Goal: Task Accomplishment & Management: Complete application form

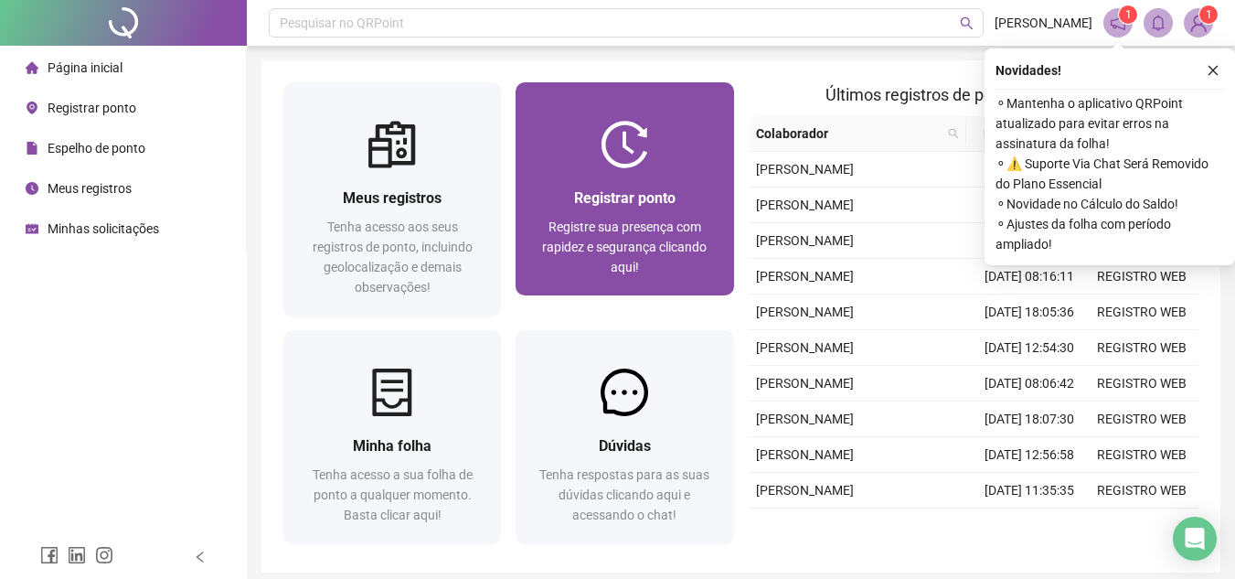
click at [651, 192] on span "Registrar ponto" at bounding box center [624, 197] width 101 height 17
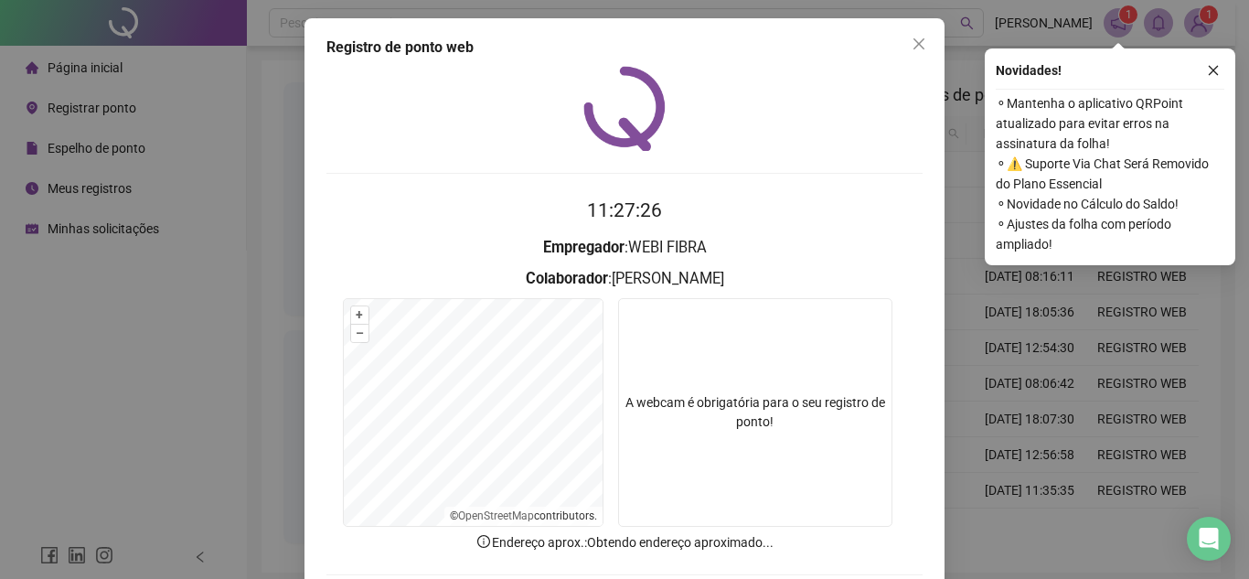
click at [762, 357] on video at bounding box center [755, 412] width 274 height 229
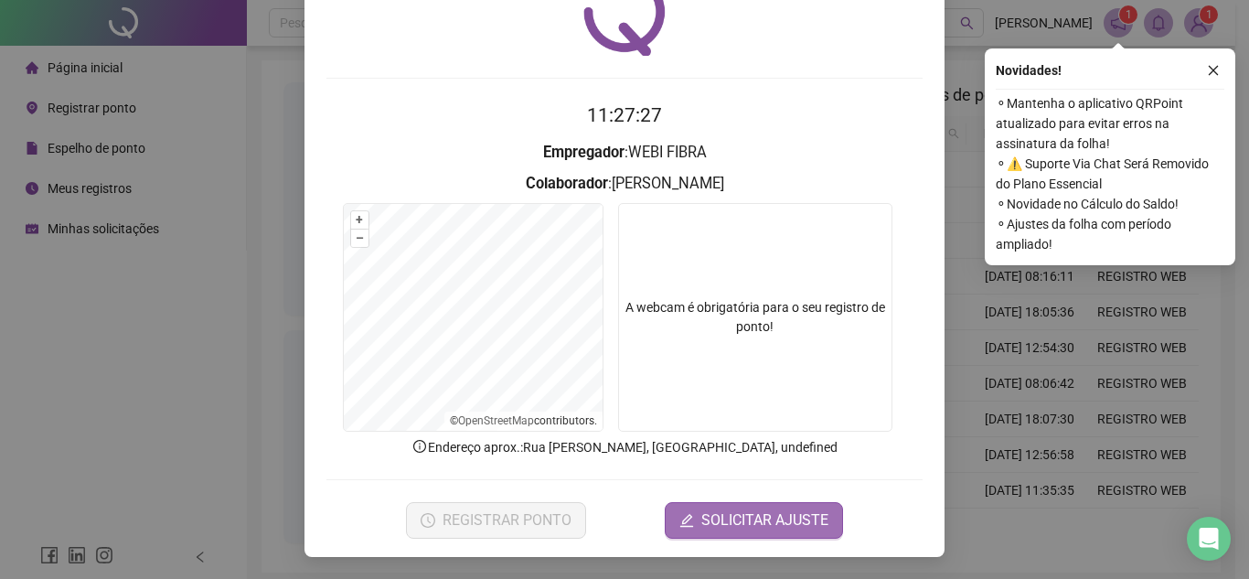
click at [737, 519] on span "SOLICITAR AJUSTE" at bounding box center [764, 520] width 127 height 22
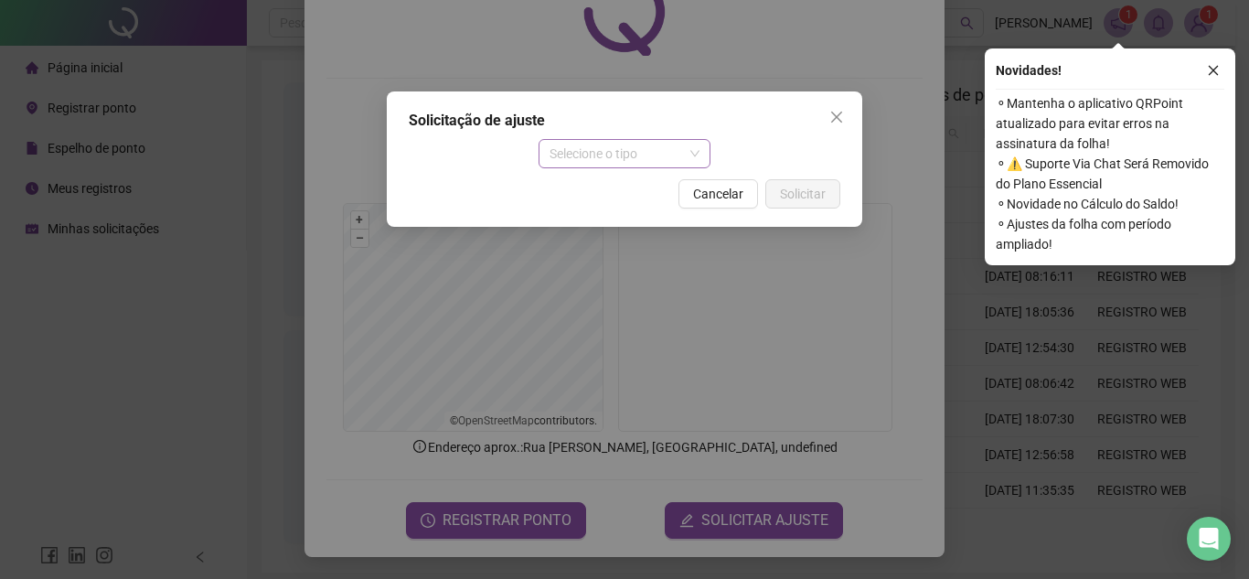
click at [610, 149] on span "Selecione o tipo" at bounding box center [624, 153] width 151 height 27
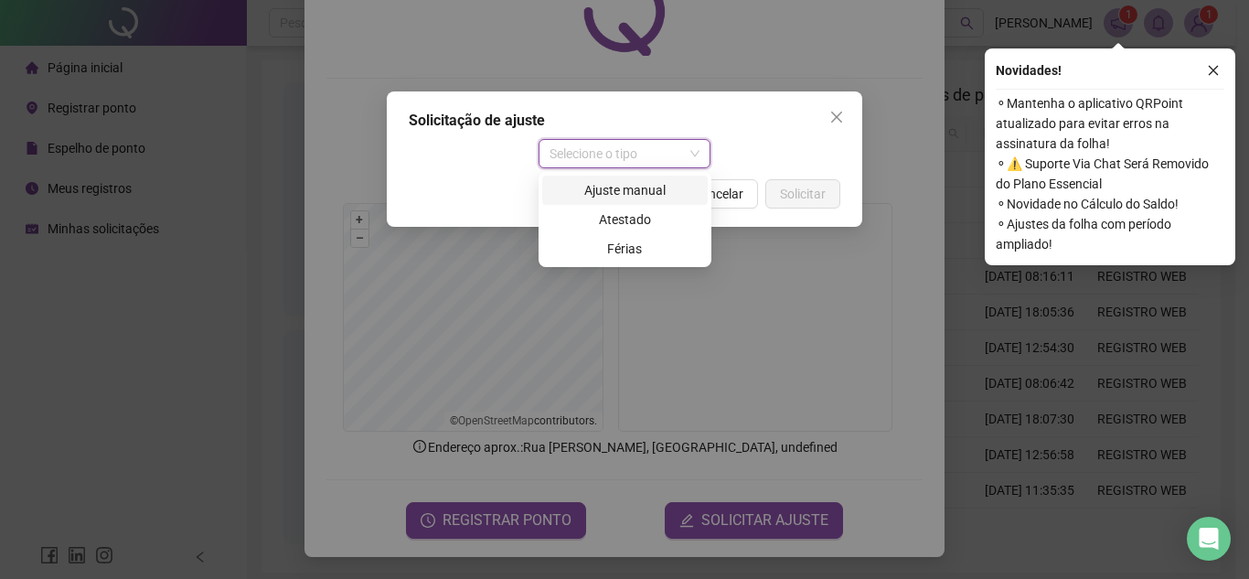
click at [636, 189] on div "Ajuste manual" at bounding box center [625, 190] width 144 height 20
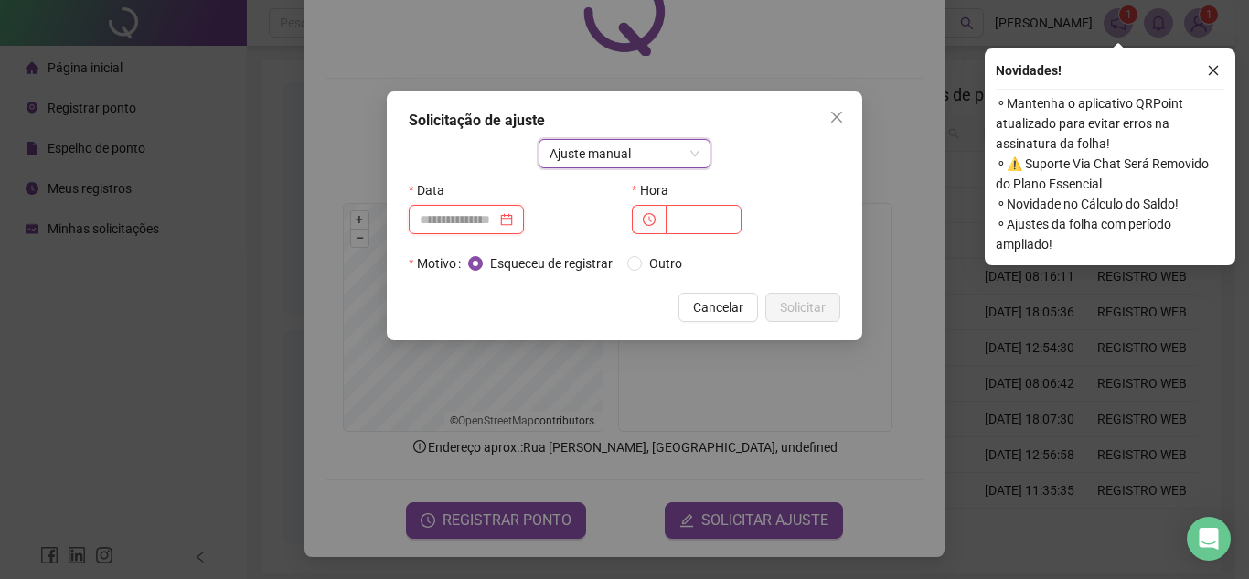
drag, startPoint x: 479, startPoint y: 229, endPoint x: 498, endPoint y: 219, distance: 21.7
click at [479, 229] on input at bounding box center [458, 219] width 77 height 20
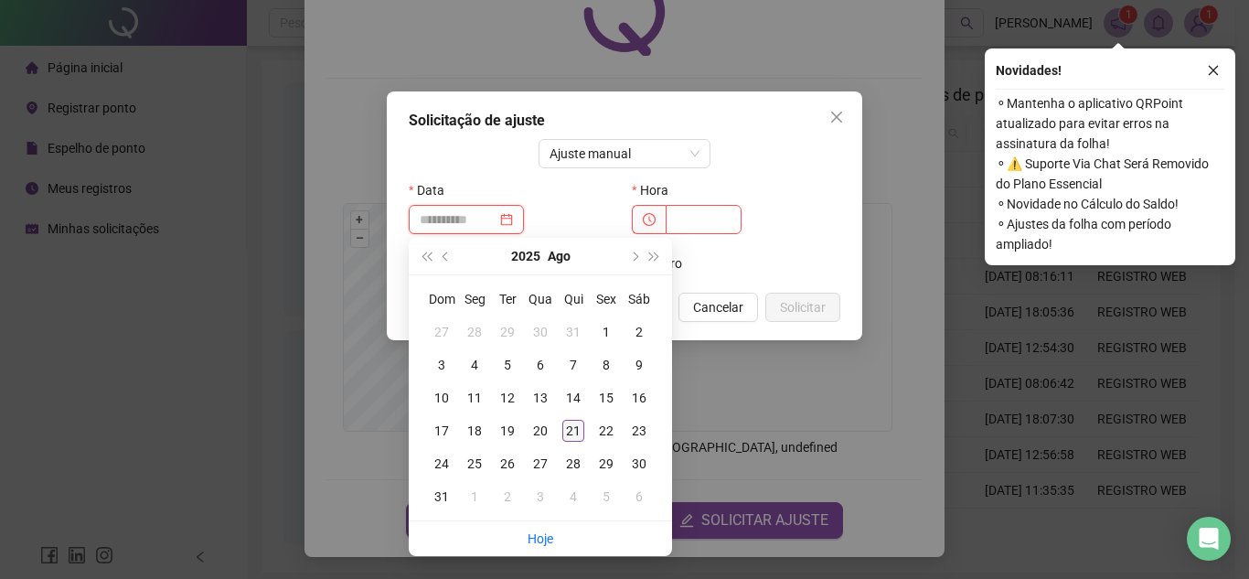
type input "**********"
click at [577, 424] on div "21" at bounding box center [573, 431] width 22 height 22
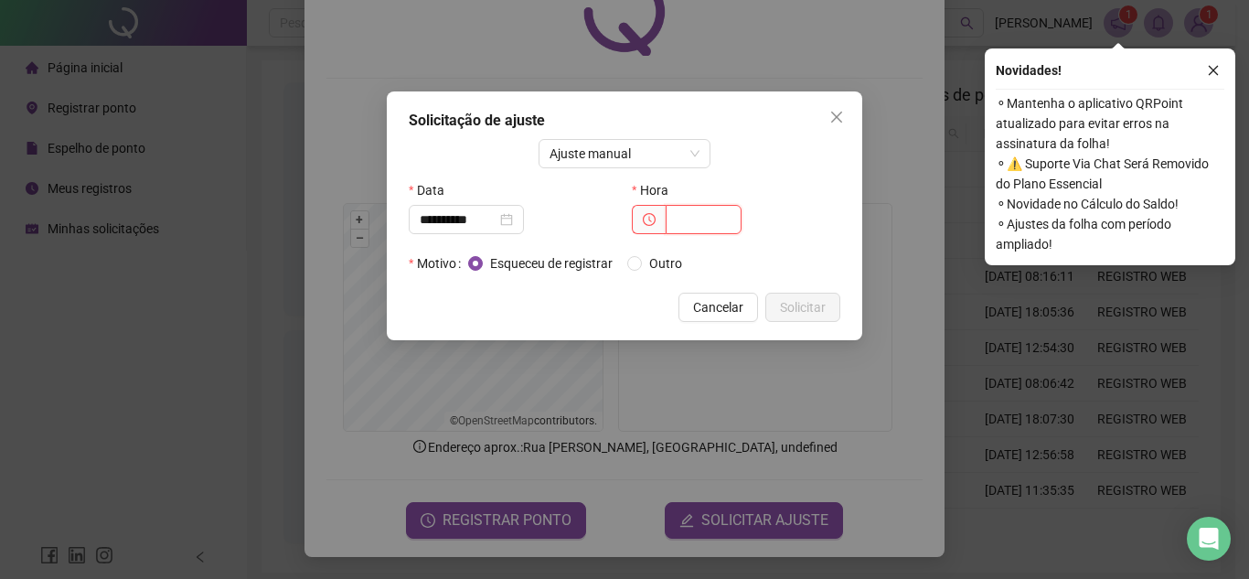
click at [697, 219] on input "text" at bounding box center [704, 219] width 76 height 29
type input "*****"
click at [824, 305] on span "Solicitar" at bounding box center [803, 307] width 46 height 20
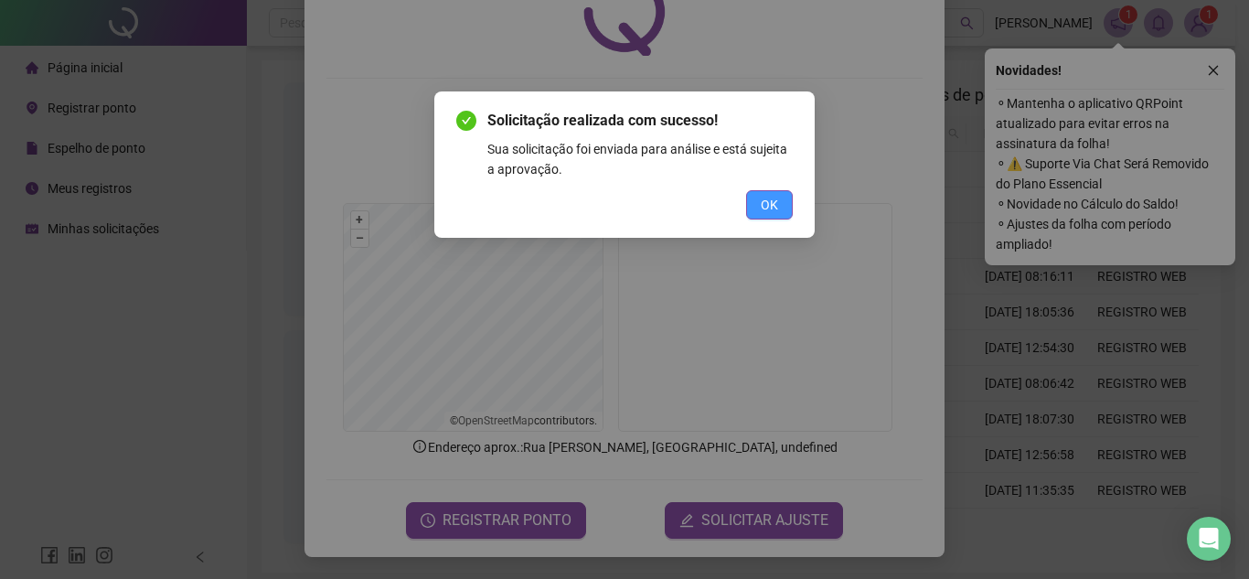
click at [765, 198] on span "OK" at bounding box center [769, 205] width 17 height 20
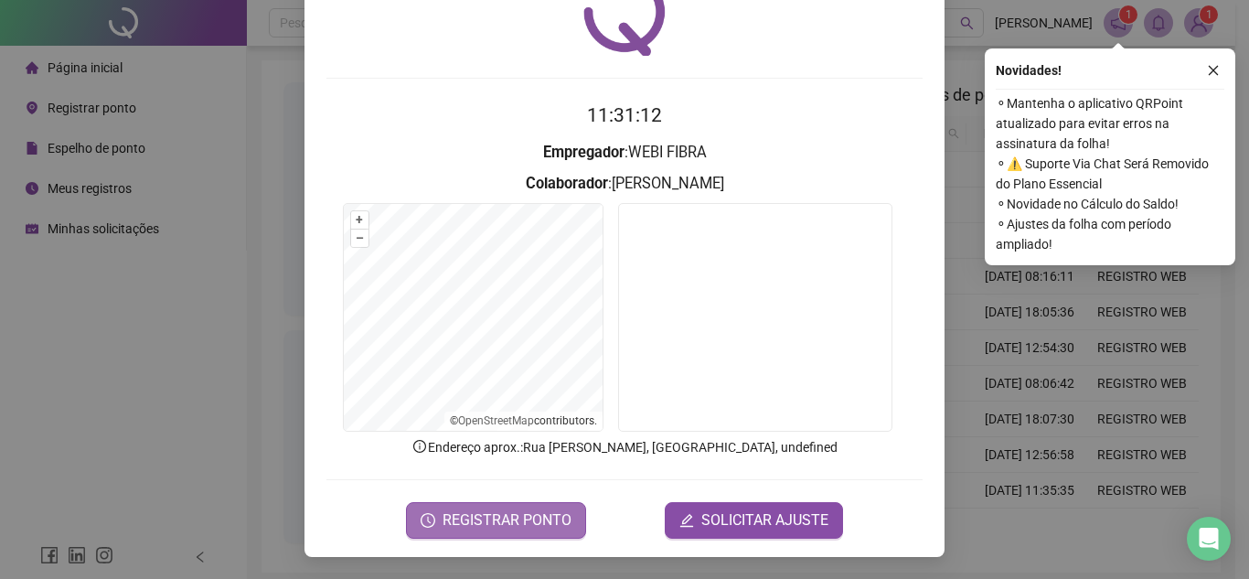
click at [499, 509] on span "REGISTRAR PONTO" at bounding box center [506, 520] width 129 height 22
